Goal: Task Accomplishment & Management: Complete application form

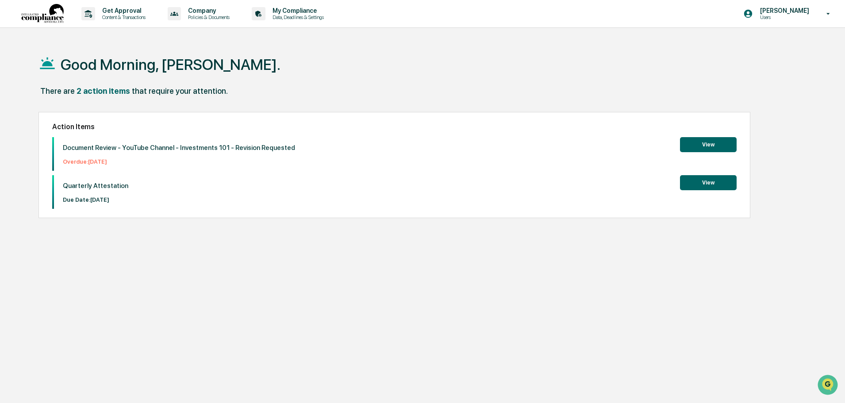
click at [718, 184] on button "View" at bounding box center [708, 182] width 57 height 15
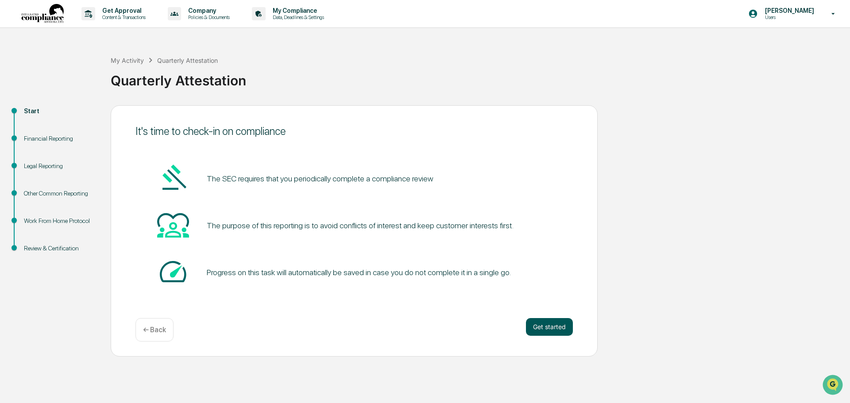
click at [549, 322] on button "Get started" at bounding box center [549, 327] width 47 height 18
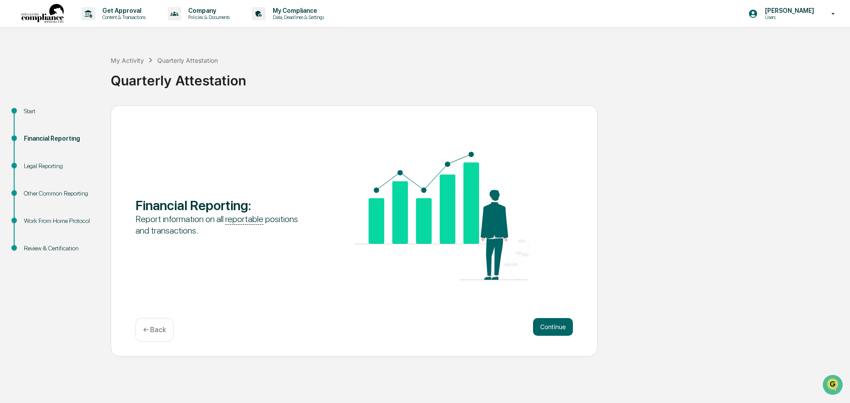
click at [549, 322] on button "Continue" at bounding box center [553, 327] width 40 height 18
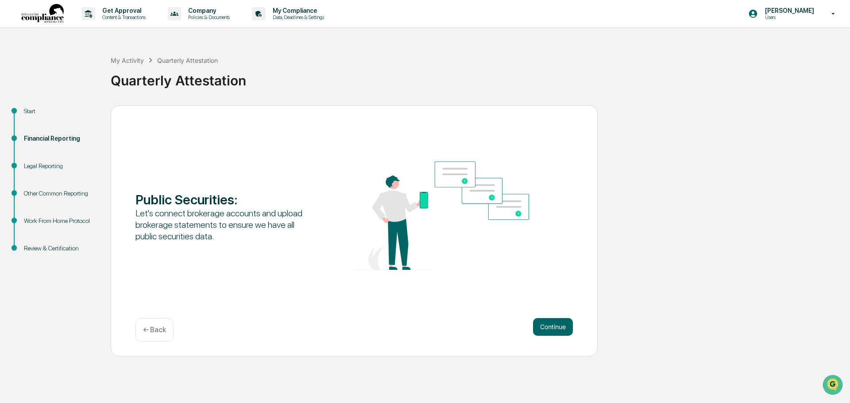
click at [549, 322] on button "Continue" at bounding box center [553, 327] width 40 height 18
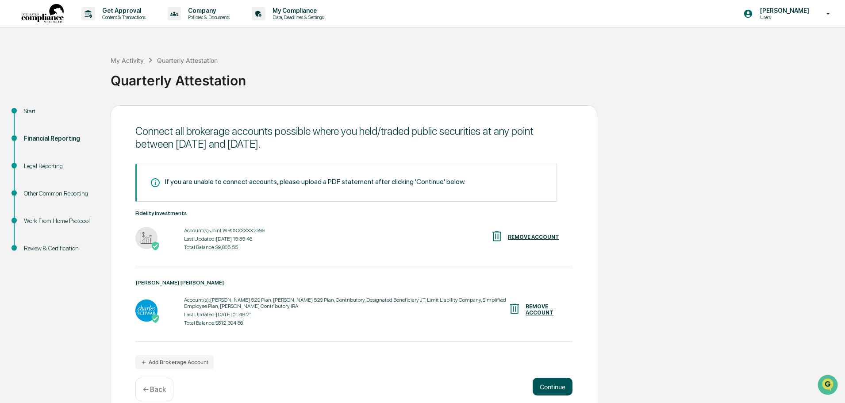
click at [556, 383] on button "Continue" at bounding box center [553, 387] width 40 height 18
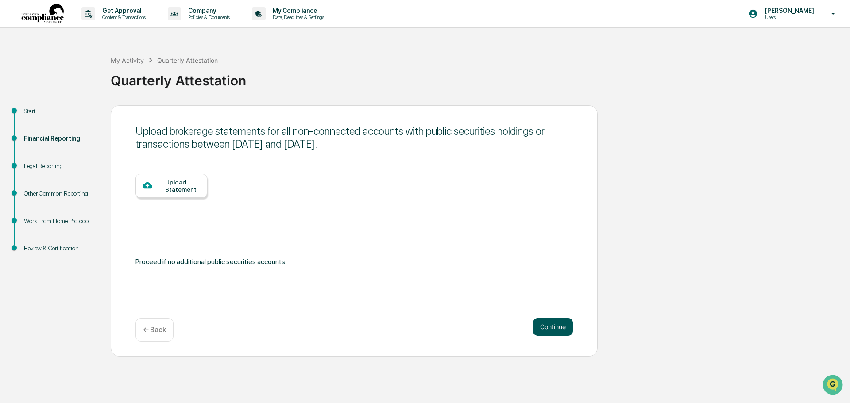
click at [546, 328] on button "Continue" at bounding box center [553, 327] width 40 height 18
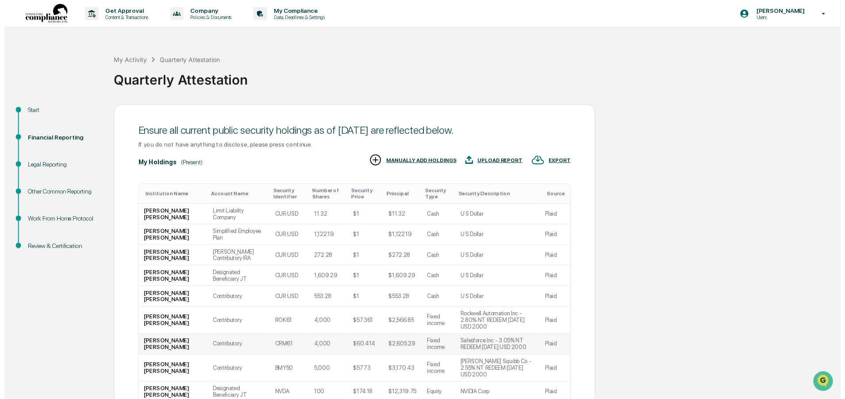
scroll to position [88, 0]
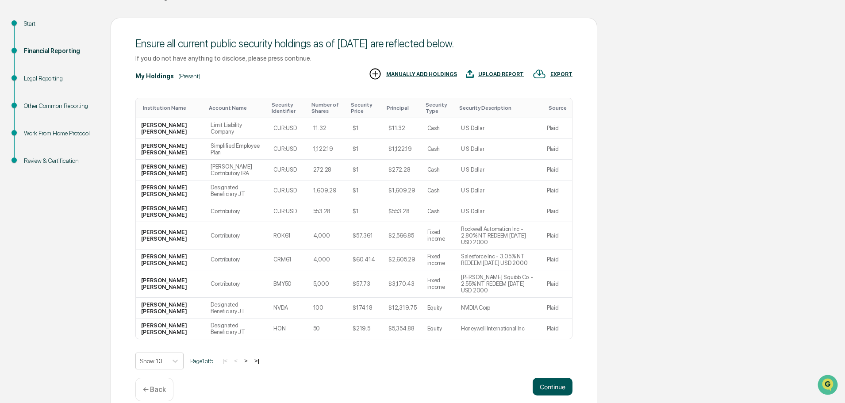
click at [555, 378] on button "Continue" at bounding box center [553, 387] width 40 height 18
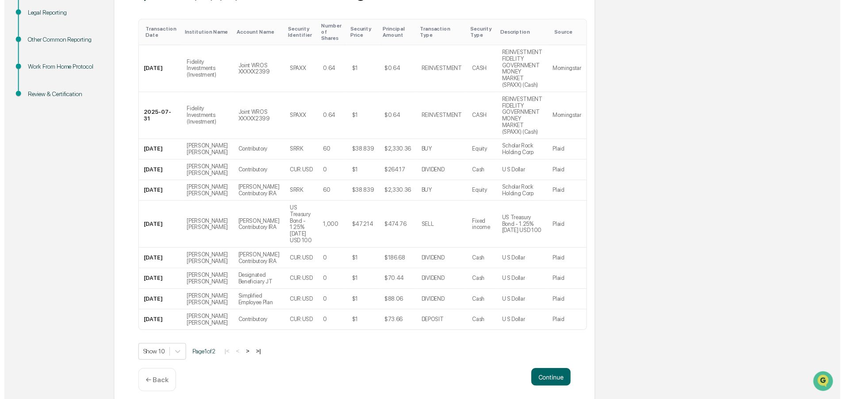
scroll to position [174, 0]
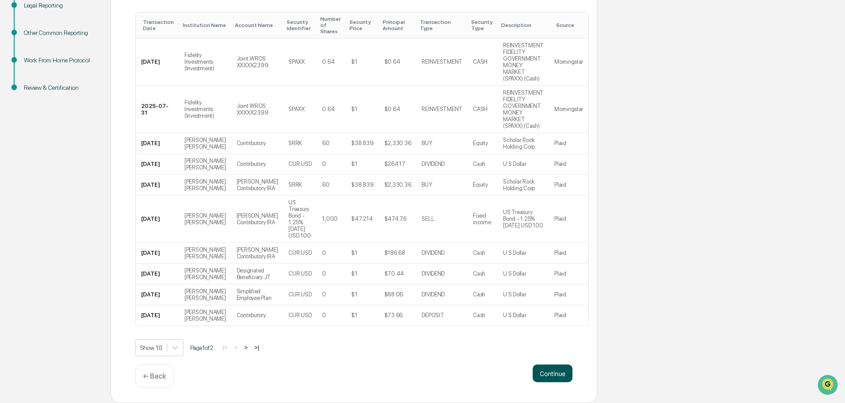
click at [556, 374] on button "Continue" at bounding box center [553, 374] width 40 height 18
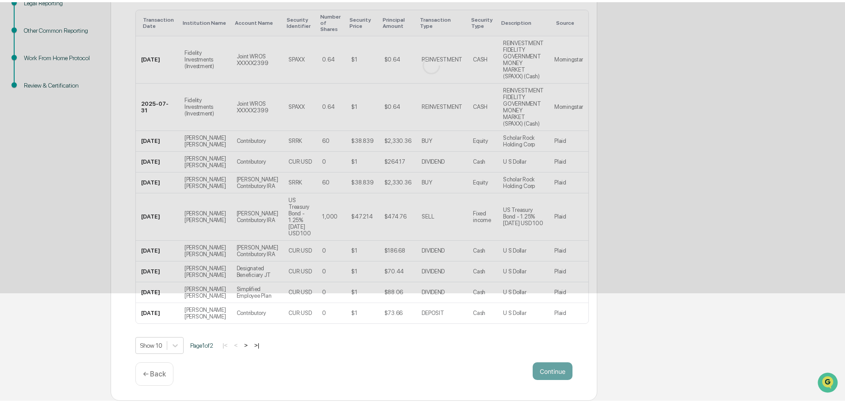
scroll to position [0, 0]
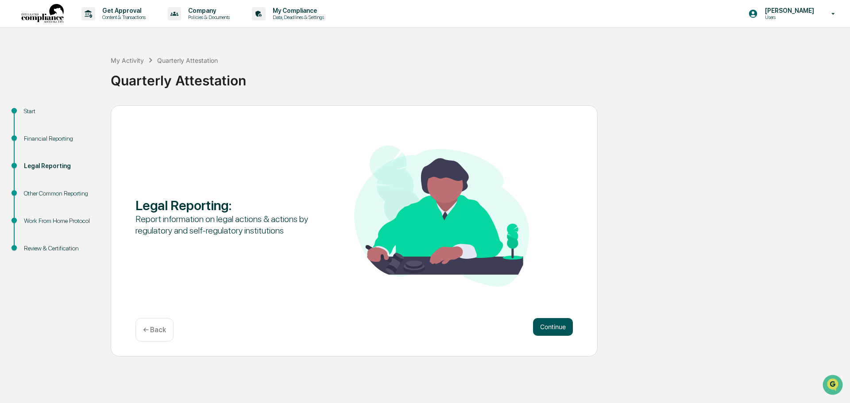
click at [553, 333] on button "Continue" at bounding box center [553, 327] width 40 height 18
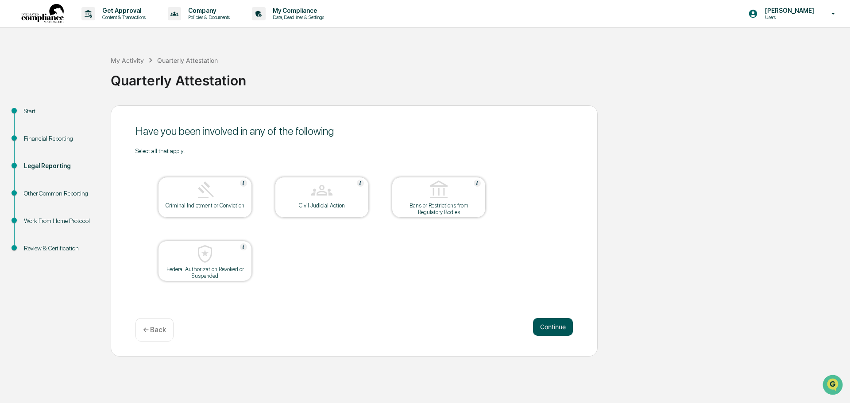
click at [549, 322] on button "Continue" at bounding box center [553, 327] width 40 height 18
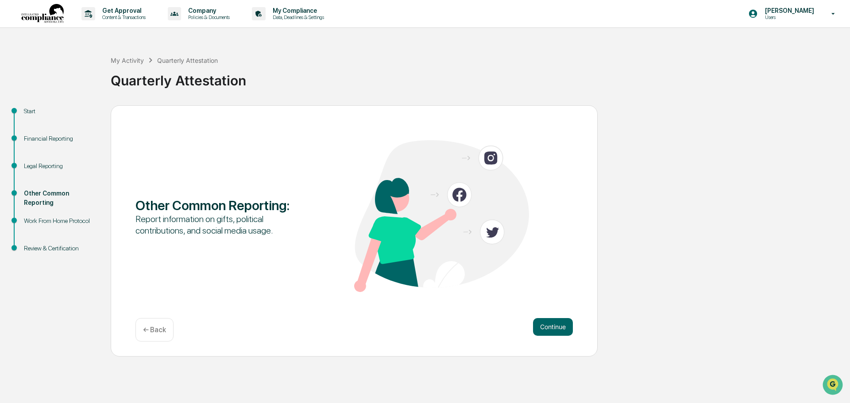
click at [549, 322] on button "Continue" at bounding box center [553, 327] width 40 height 18
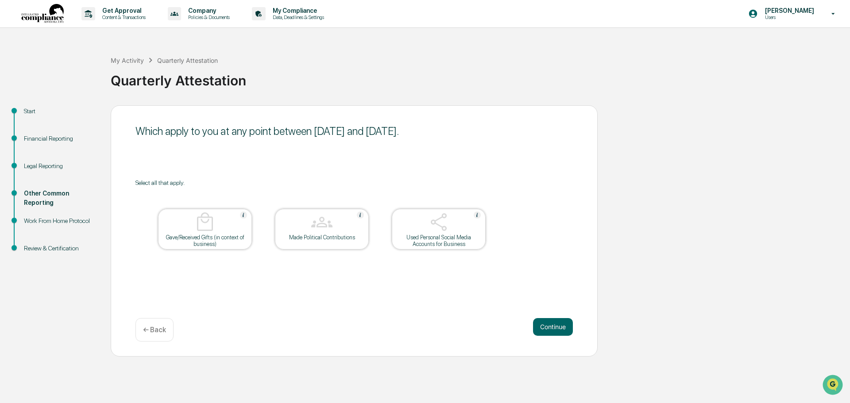
click at [444, 230] on img at bounding box center [438, 222] width 21 height 21
click at [437, 228] on img at bounding box center [438, 222] width 21 height 21
click at [552, 327] on button "Continue" at bounding box center [553, 327] width 40 height 18
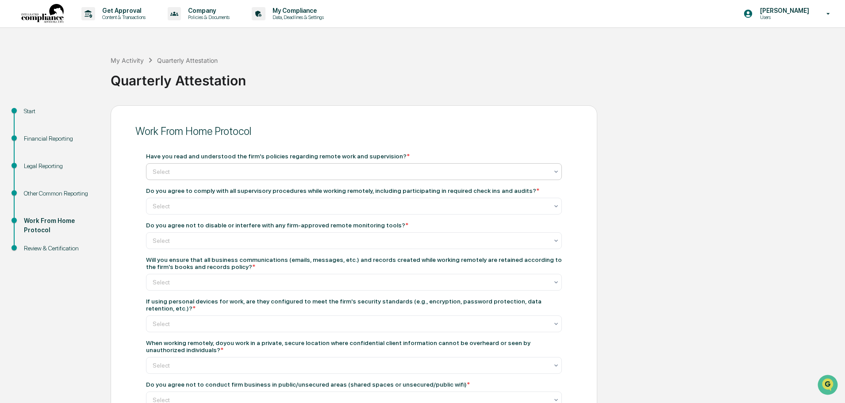
click at [244, 177] on div "Select" at bounding box center [350, 172] width 405 height 12
click at [211, 193] on div "Yes" at bounding box center [354, 193] width 415 height 18
click at [213, 207] on div at bounding box center [351, 206] width 396 height 9
click at [206, 227] on div "Yes" at bounding box center [354, 228] width 415 height 18
click at [207, 176] on div at bounding box center [351, 171] width 396 height 9
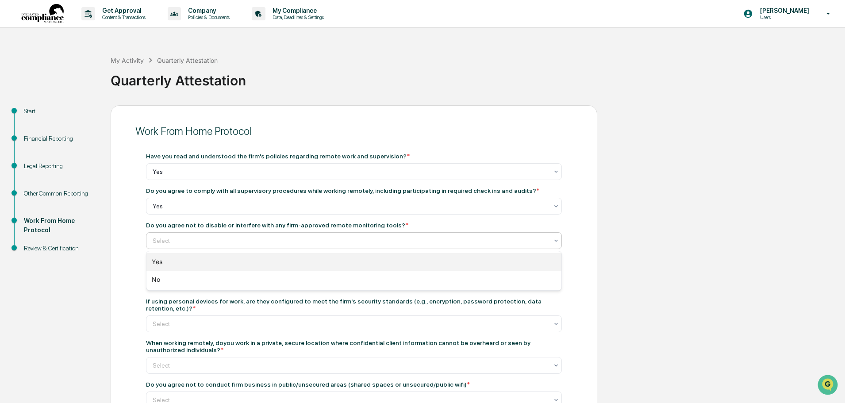
click at [202, 259] on div "Yes" at bounding box center [354, 262] width 415 height 18
click at [196, 176] on div at bounding box center [351, 171] width 396 height 9
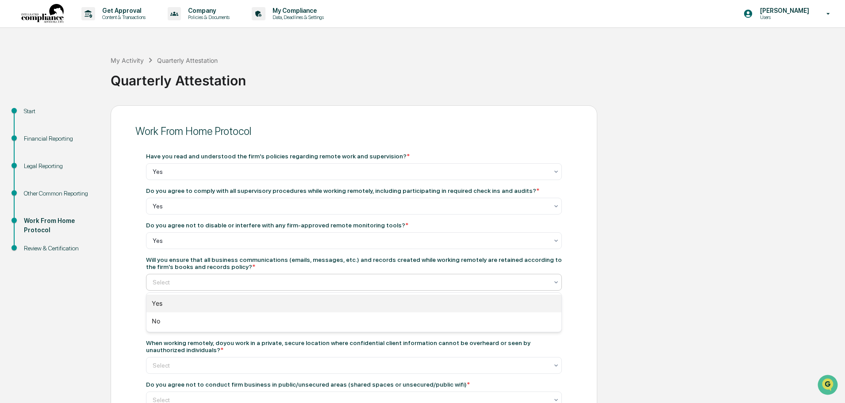
click at [200, 302] on div "Yes" at bounding box center [354, 304] width 415 height 18
click at [237, 176] on div at bounding box center [351, 171] width 396 height 9
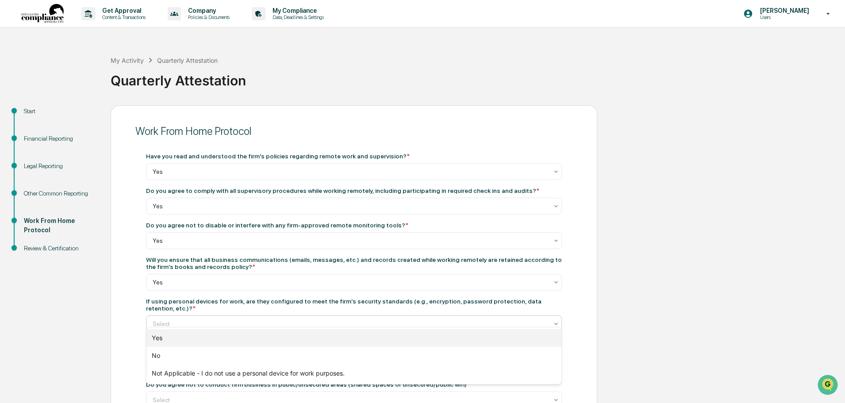
click at [238, 338] on div "Yes" at bounding box center [354, 338] width 415 height 18
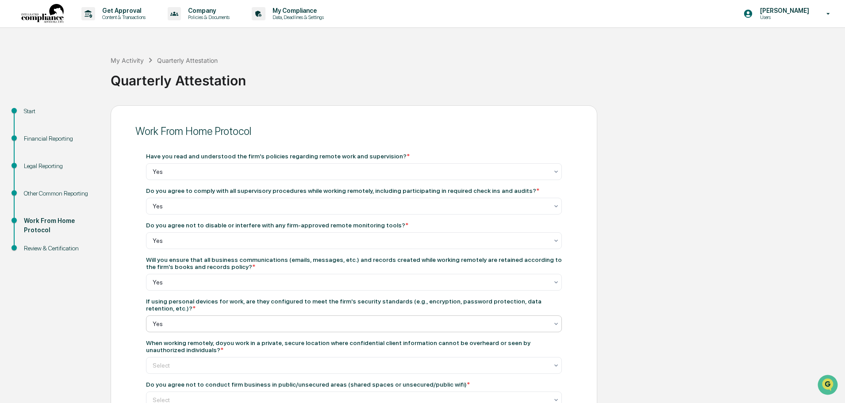
click at [239, 320] on div at bounding box center [351, 324] width 396 height 9
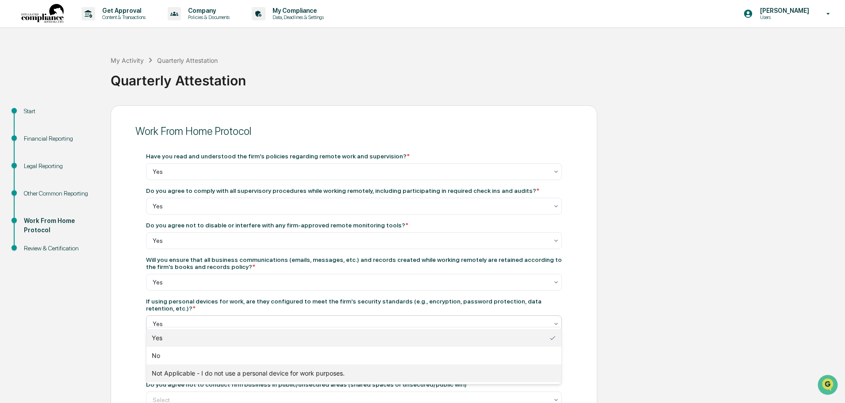
click at [218, 371] on div "Not Applicable - I do not use a personal device for work purposes." at bounding box center [354, 374] width 415 height 18
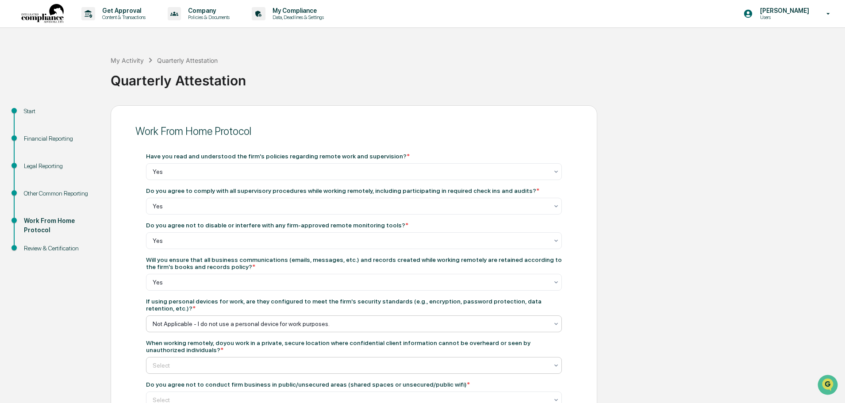
click at [256, 176] on div at bounding box center [351, 171] width 396 height 9
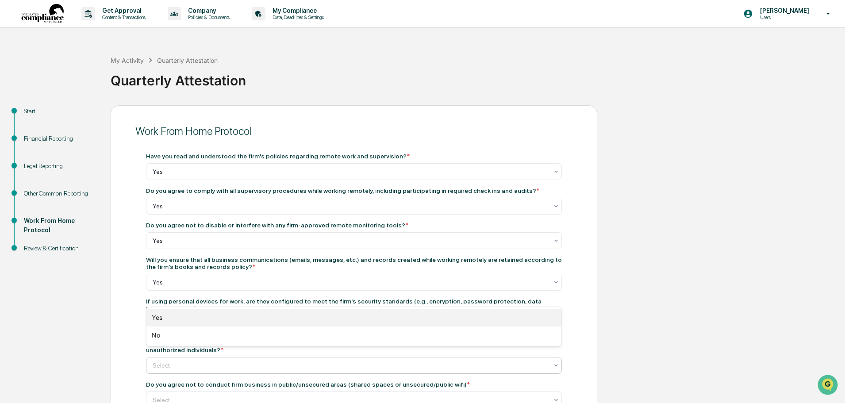
click at [203, 317] on div "Yes" at bounding box center [354, 318] width 415 height 18
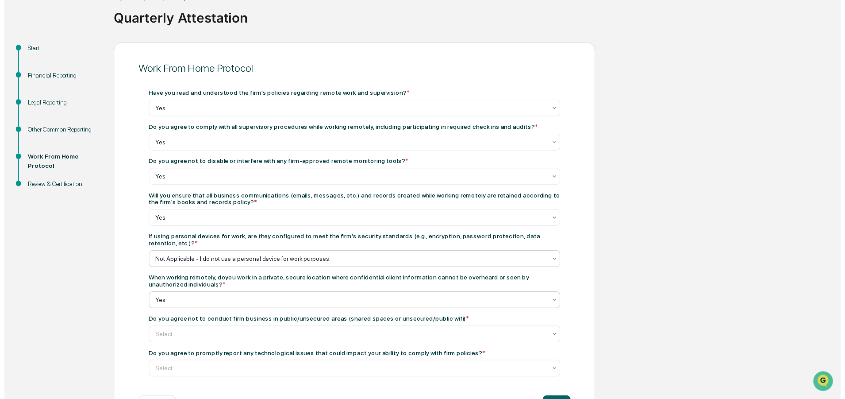
scroll to position [89, 0]
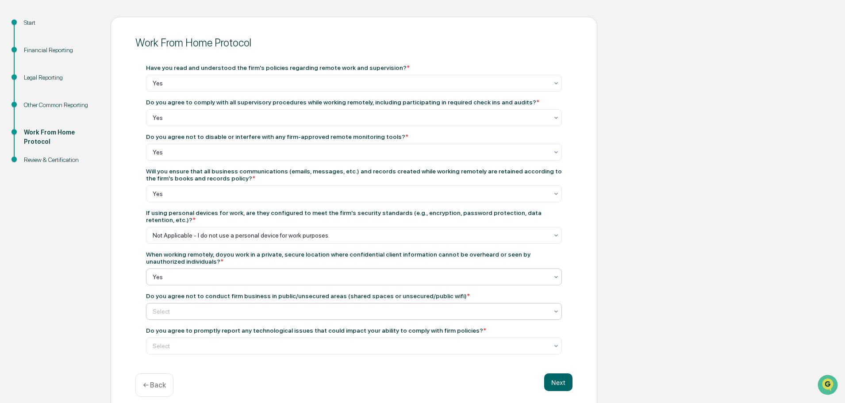
click at [224, 88] on div at bounding box center [351, 83] width 396 height 9
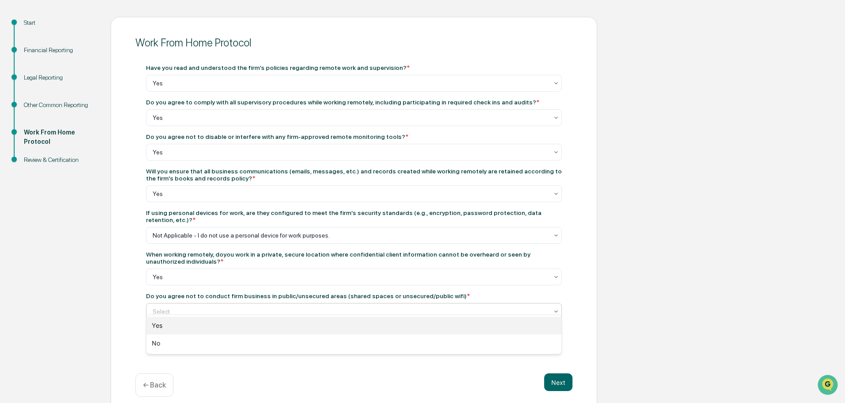
click at [217, 324] on div "Yes" at bounding box center [354, 326] width 415 height 18
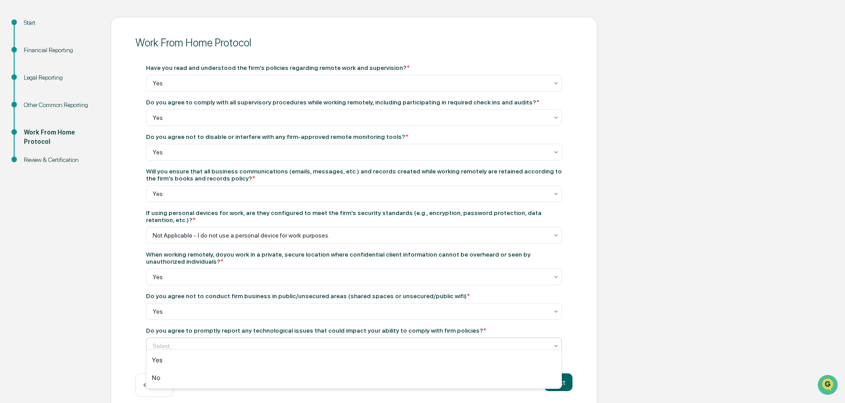
click at [212, 342] on div at bounding box center [351, 346] width 396 height 9
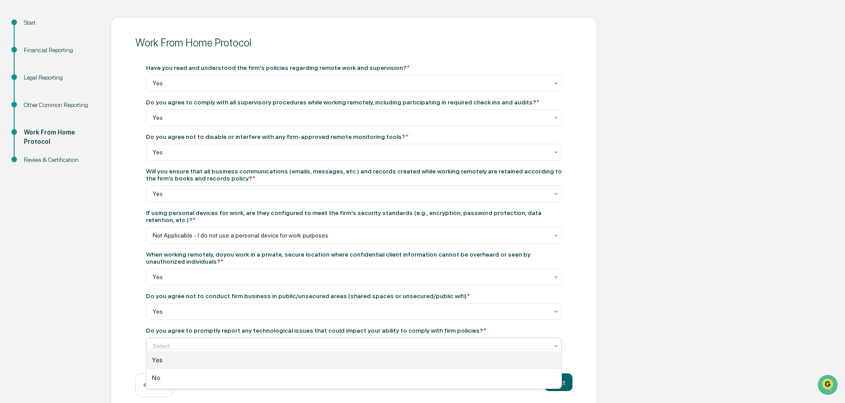
click at [219, 354] on div "Yes" at bounding box center [354, 360] width 415 height 18
click at [553, 375] on button "Next" at bounding box center [558, 383] width 28 height 18
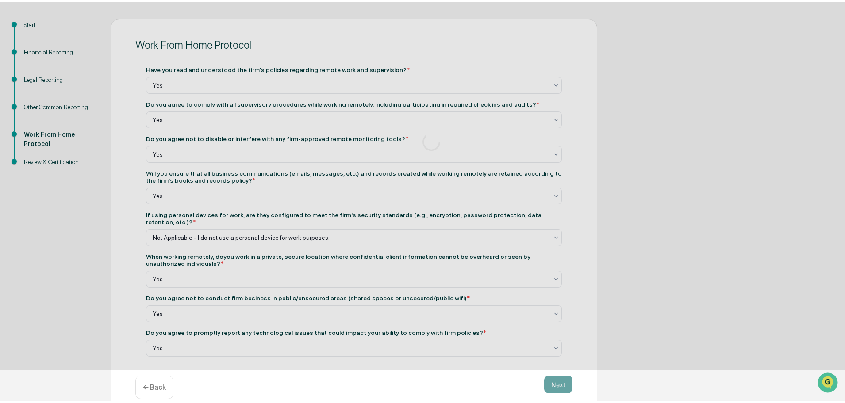
scroll to position [0, 0]
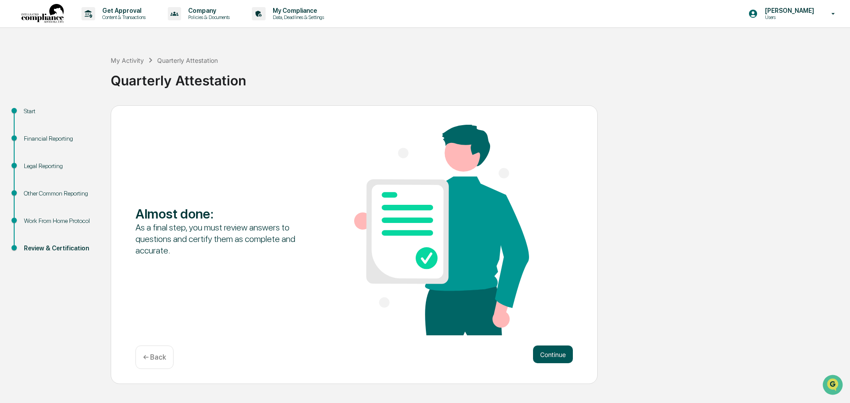
click at [557, 354] on button "Continue" at bounding box center [553, 355] width 40 height 18
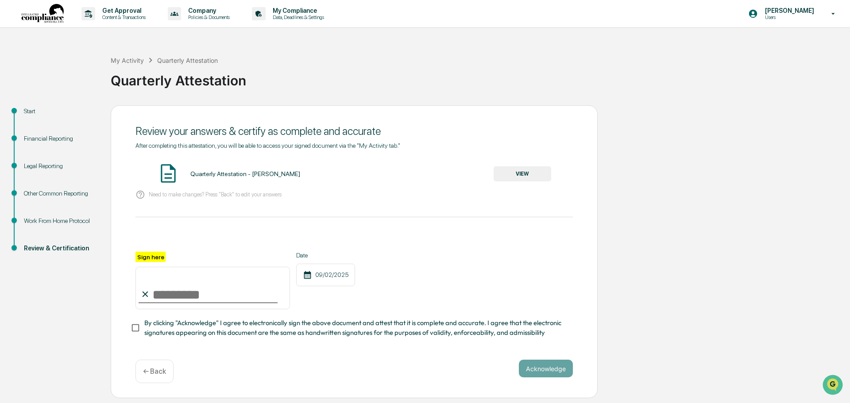
click at [177, 298] on input "Sign here" at bounding box center [212, 288] width 154 height 42
type input "**********"
click at [519, 170] on button "VIEW" at bounding box center [523, 173] width 58 height 15
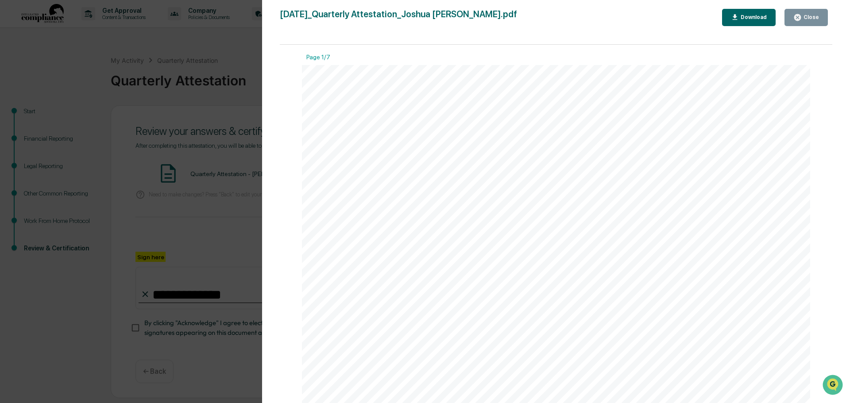
click at [810, 18] on div "Close" at bounding box center [810, 17] width 17 height 6
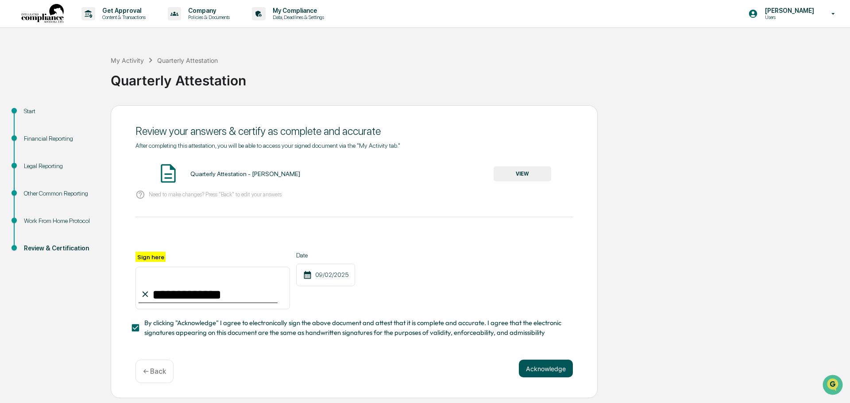
click at [532, 366] on button "Acknowledge" at bounding box center [546, 369] width 54 height 18
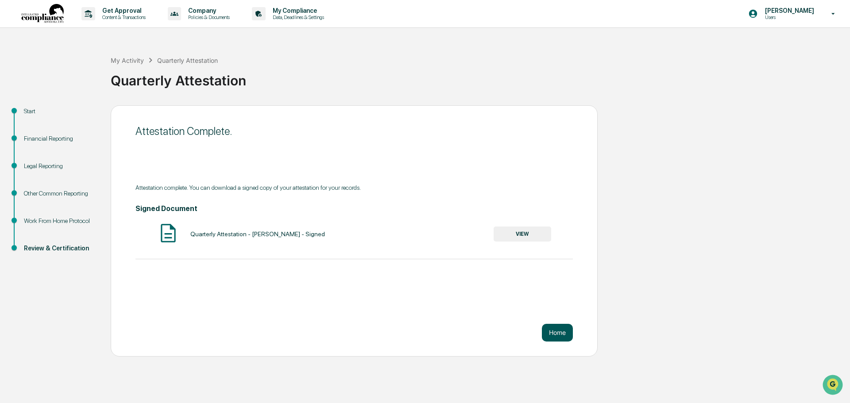
click at [555, 332] on button "Home" at bounding box center [557, 333] width 31 height 18
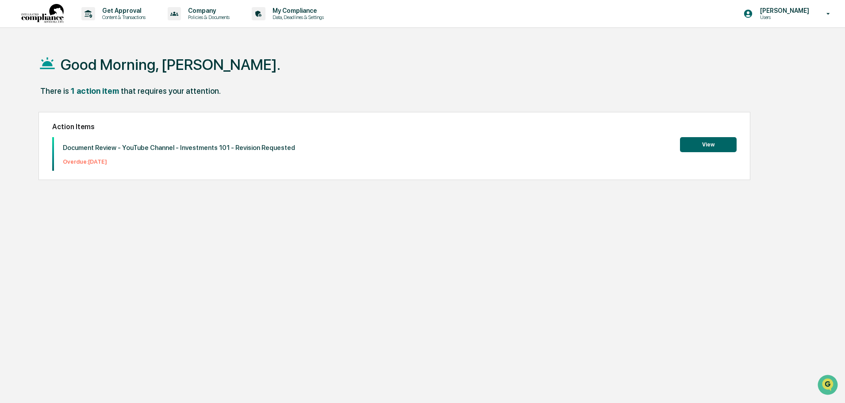
click at [699, 148] on button "View" at bounding box center [708, 144] width 57 height 15
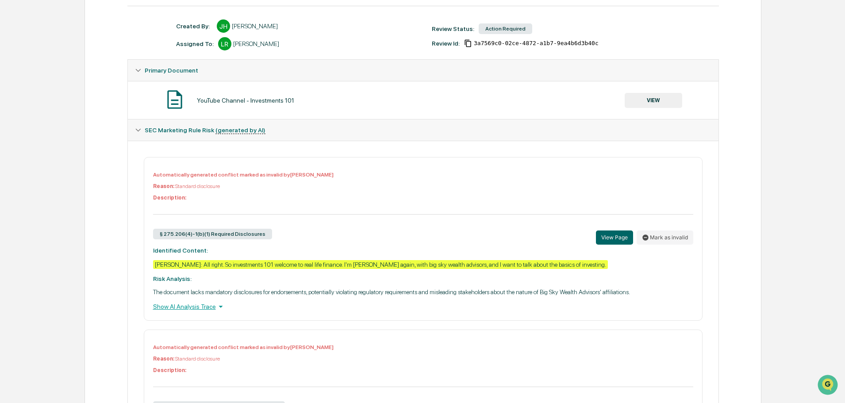
scroll to position [133, 0]
